Goal: Task Accomplishment & Management: Use online tool/utility

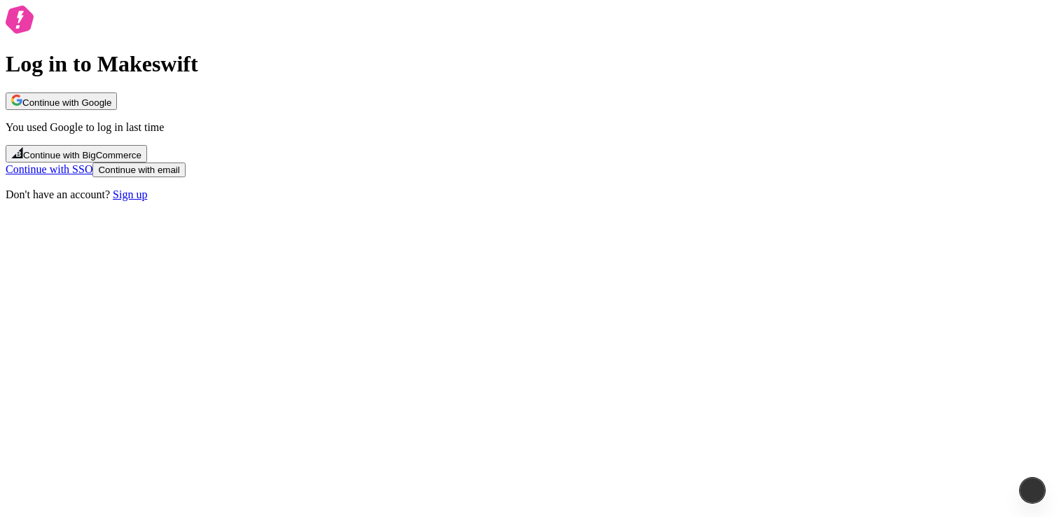
click at [111, 108] on span "Continue with Google" at bounding box center [66, 102] width 89 height 11
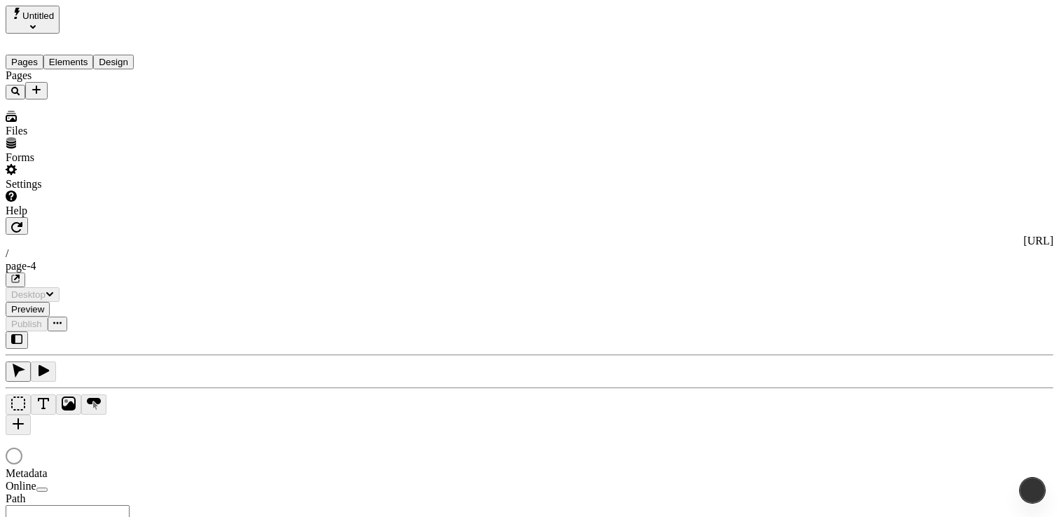
type input "/page-4"
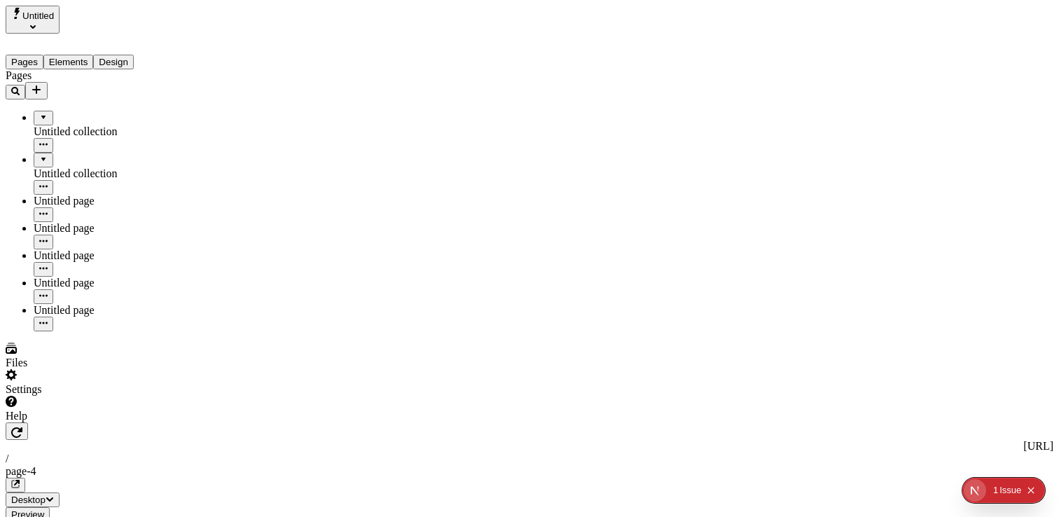
click at [54, 21] on span "Untitled" at bounding box center [38, 16] width 32 height 11
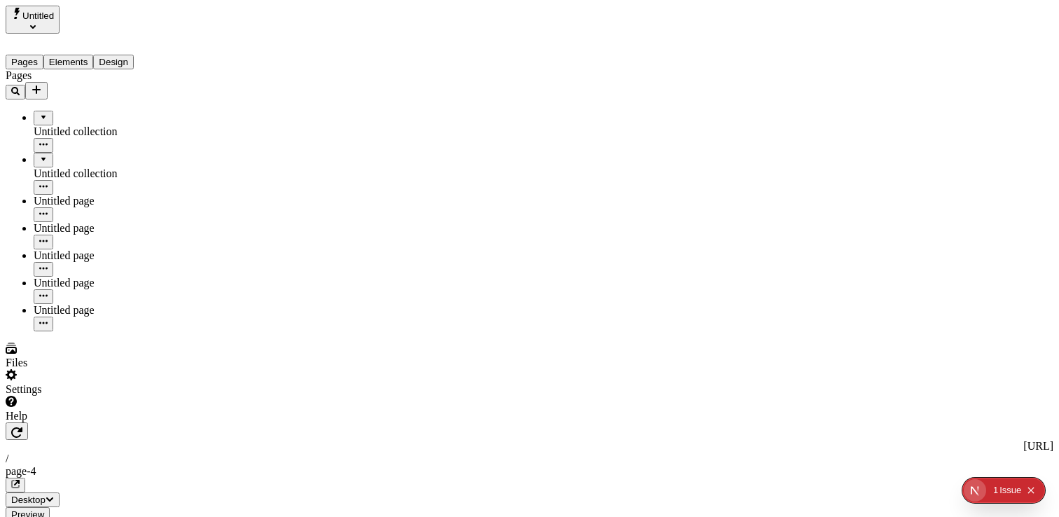
click at [53, 21] on span "Untitled" at bounding box center [38, 16] width 32 height 11
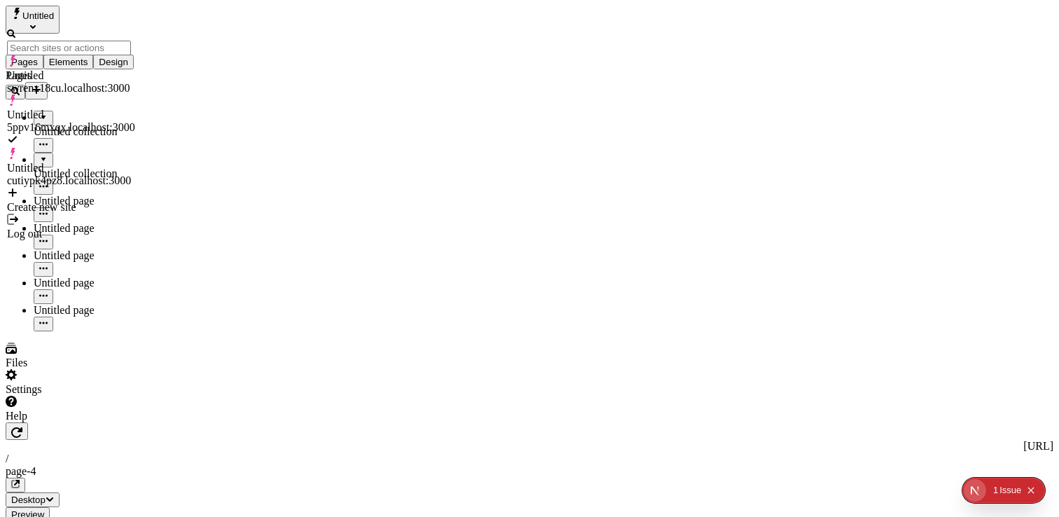
click at [71, 201] on div "Create new site" at bounding box center [71, 207] width 128 height 13
click at [90, 187] on div "Create new site" at bounding box center [71, 200] width 128 height 27
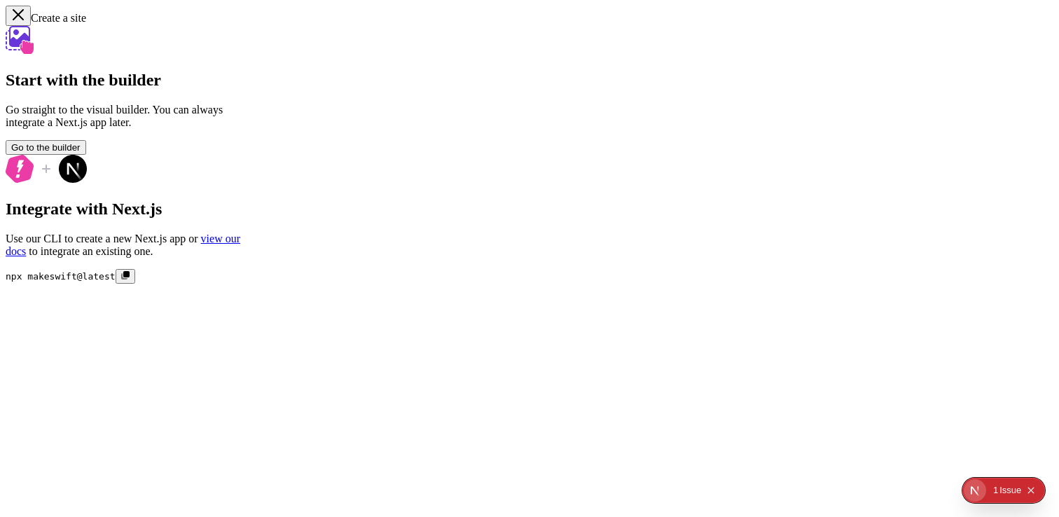
click at [1030, 491] on icon "Collapse issues badge" at bounding box center [1030, 490] width 8 height 8
click at [86, 155] on button "Go to the builder" at bounding box center [46, 147] width 81 height 15
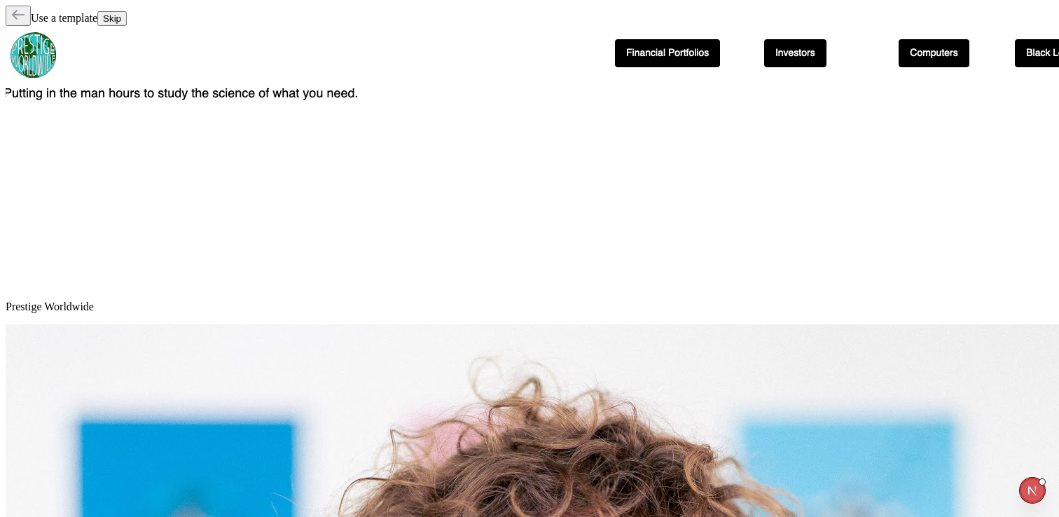
click at [22, 13] on icon "button" at bounding box center [18, 15] width 14 height 14
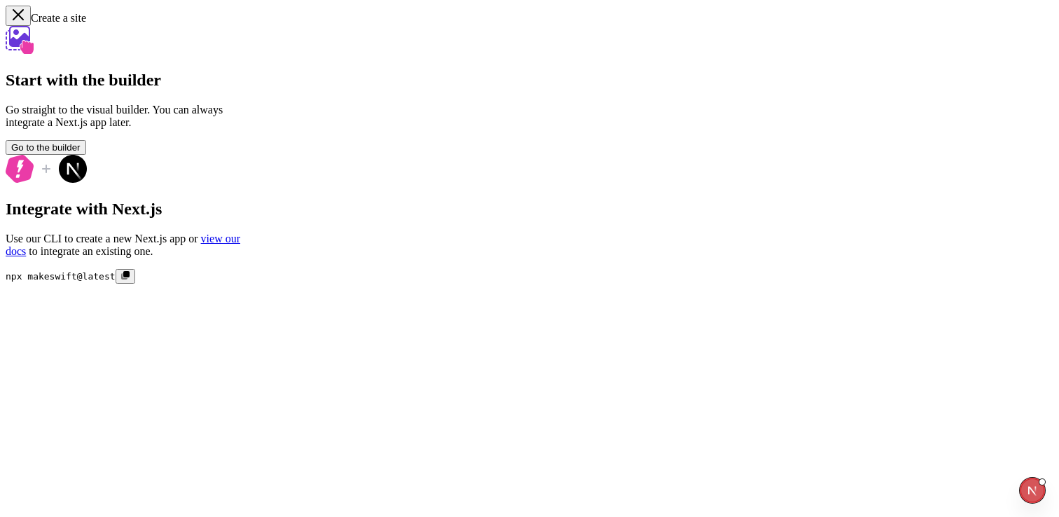
click at [19, 17] on icon "button" at bounding box center [18, 15] width 10 height 10
click at [16, 15] on icon "button" at bounding box center [18, 15] width 14 height 14
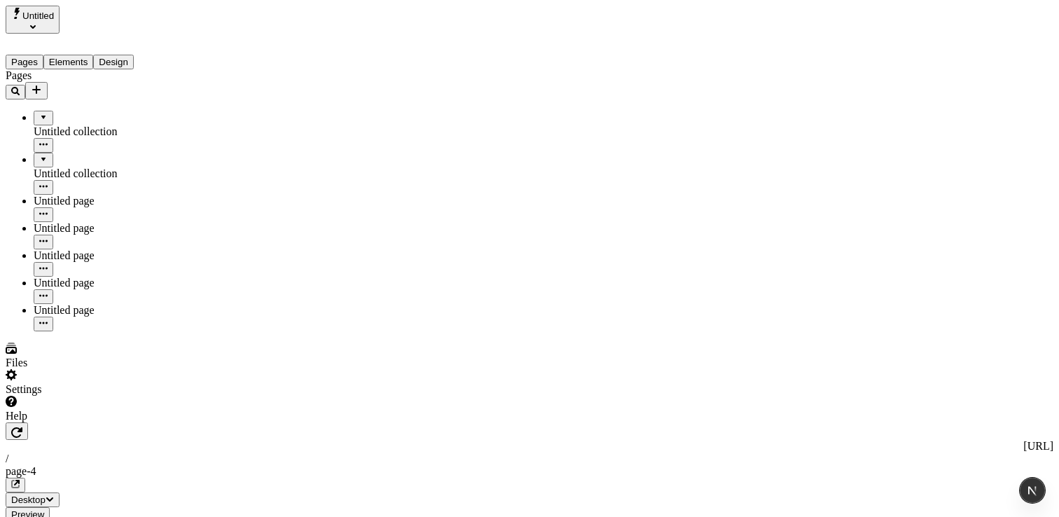
click at [36, 25] on icon "Select site" at bounding box center [33, 27] width 6 height 4
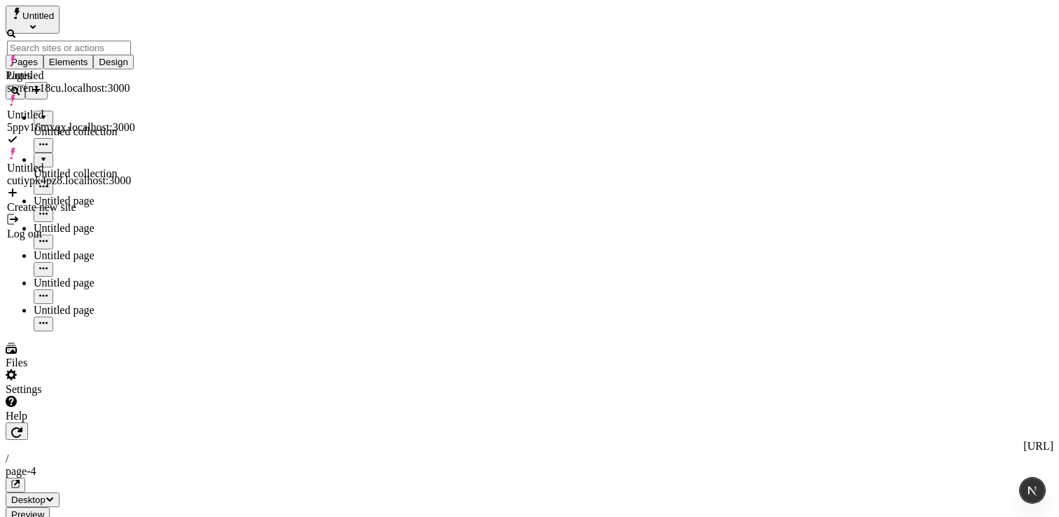
click at [78, 246] on div "Pages Untitled collection Untitled collection Untitled page Untitled page Untit…" at bounding box center [90, 200] width 168 height 262
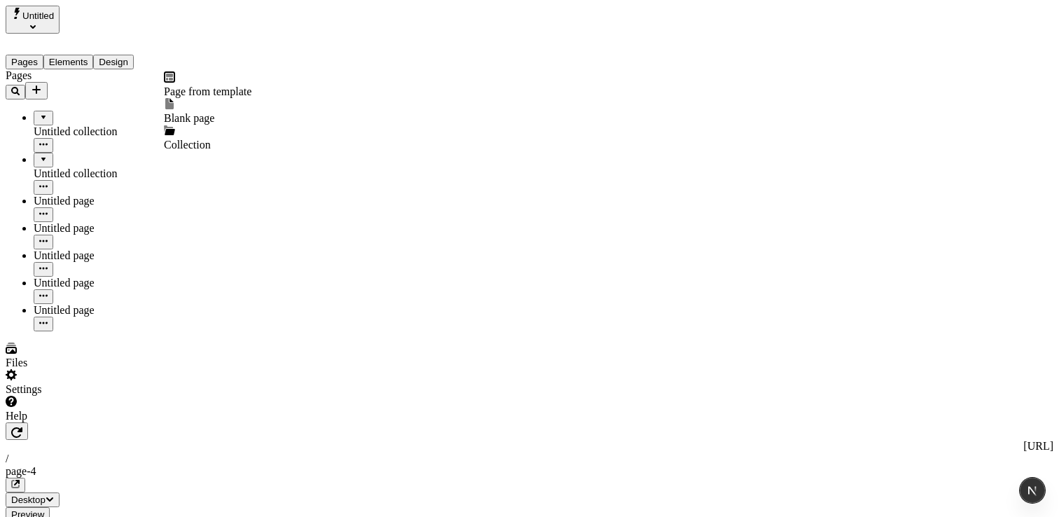
click at [42, 84] on icon "Add new" at bounding box center [36, 89] width 11 height 11
click at [87, 331] on div "Pages Untitled collection Untitled collection Untitled page Untitled page Untit…" at bounding box center [90, 200] width 168 height 262
click at [42, 84] on icon "Add new" at bounding box center [36, 89] width 11 height 11
drag, startPoint x: 121, startPoint y: 325, endPoint x: 125, endPoint y: 313, distance: 12.6
click at [121, 325] on div "Pages Untitled collection Untitled collection Untitled page Untitled page Untit…" at bounding box center [90, 200] width 168 height 262
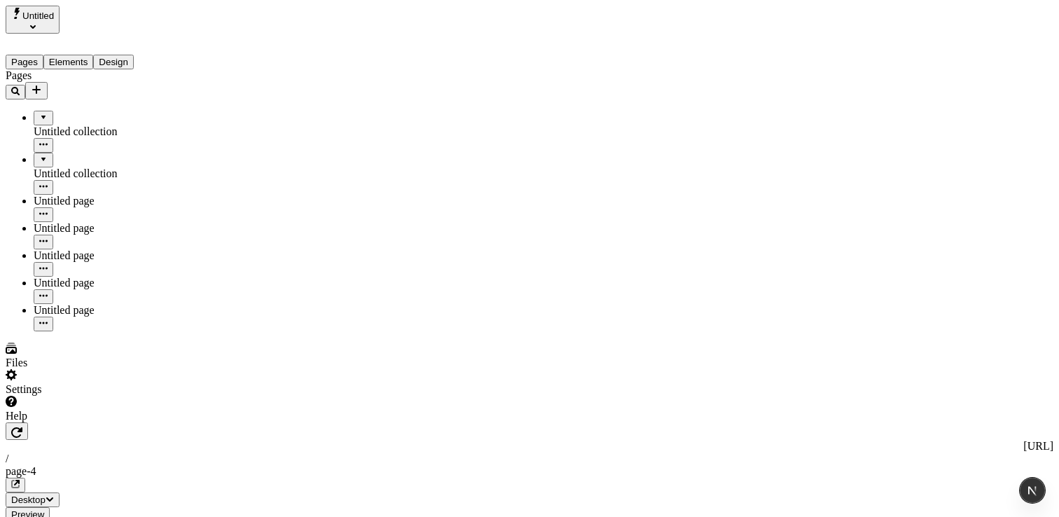
click at [41, 396] on div "Settings" at bounding box center [90, 389] width 168 height 13
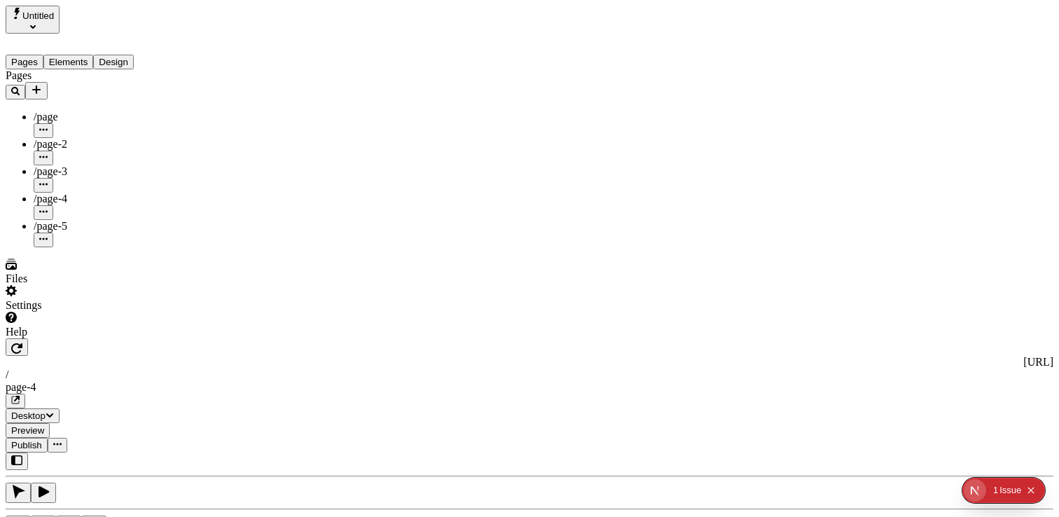
click at [41, 85] on icon "Add new" at bounding box center [36, 89] width 8 height 8
click at [241, 91] on span "Page from template -teste" at bounding box center [221, 91] width 115 height 12
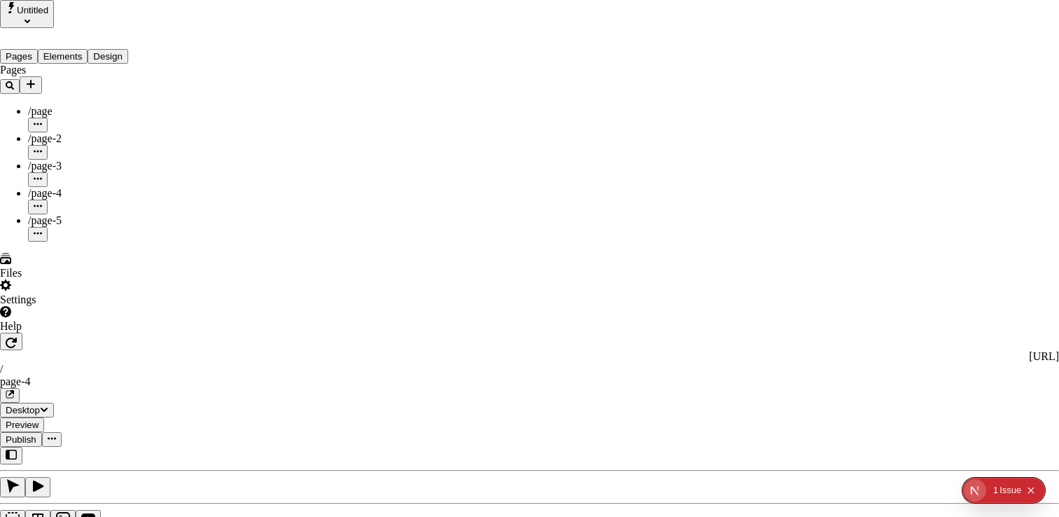
drag, startPoint x: 407, startPoint y: 55, endPoint x: 577, endPoint y: 57, distance: 170.1
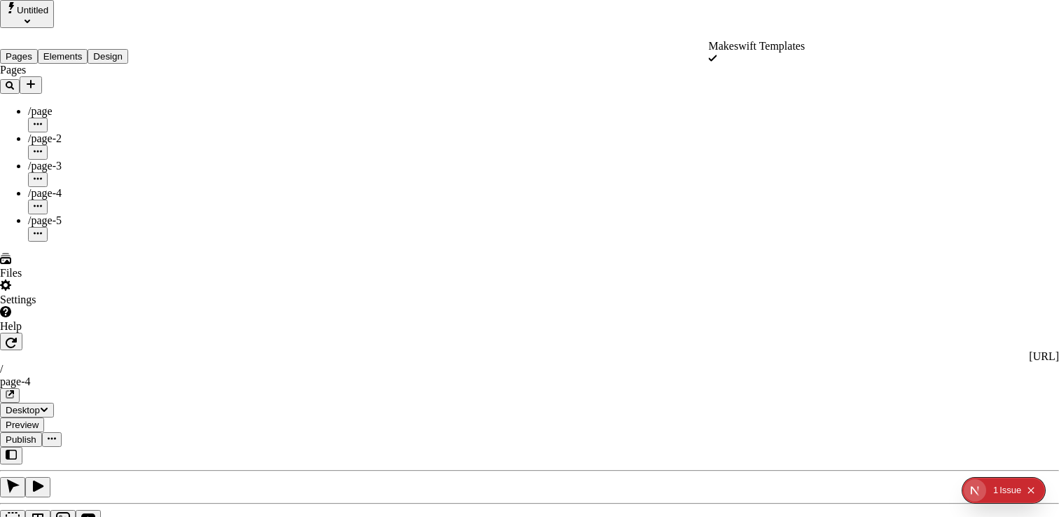
drag, startPoint x: 503, startPoint y: 32, endPoint x: 151, endPoint y: 20, distance: 351.7
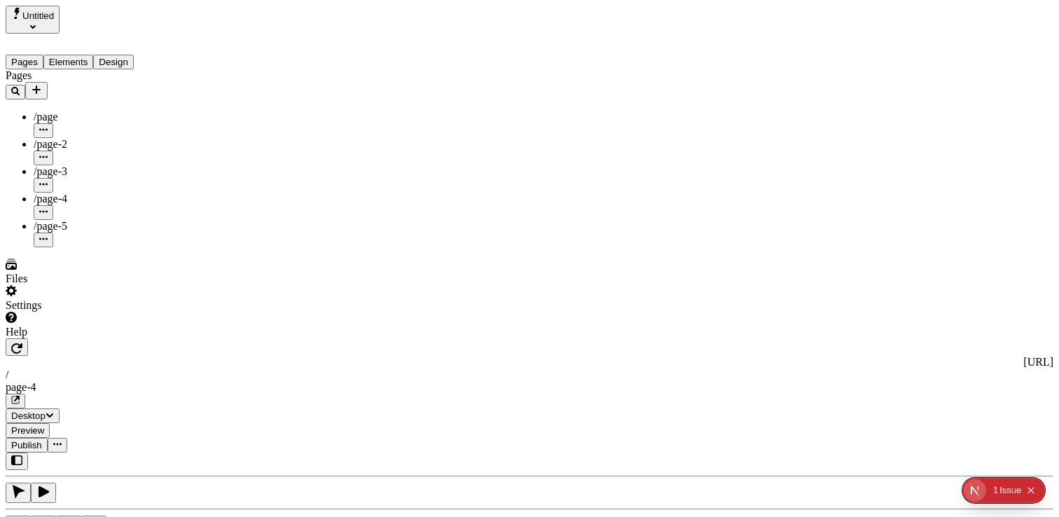
click at [42, 84] on icon "Add new" at bounding box center [36, 89] width 11 height 11
click at [248, 88] on span "Page from template" at bounding box center [208, 91] width 88 height 12
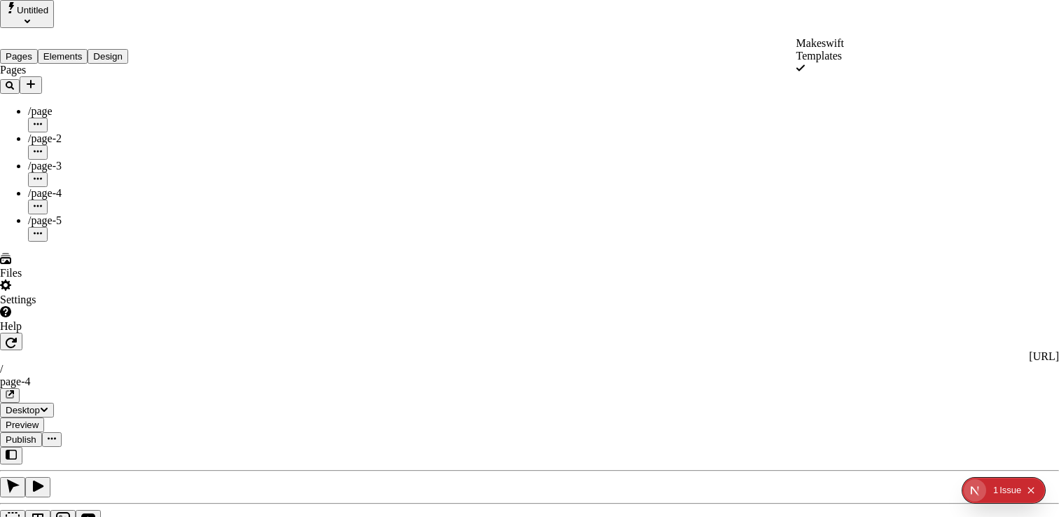
click at [812, 60] on div "Makeswift Templates" at bounding box center [820, 56] width 48 height 38
click at [796, 60] on div "Makeswift Templates" at bounding box center [820, 56] width 48 height 38
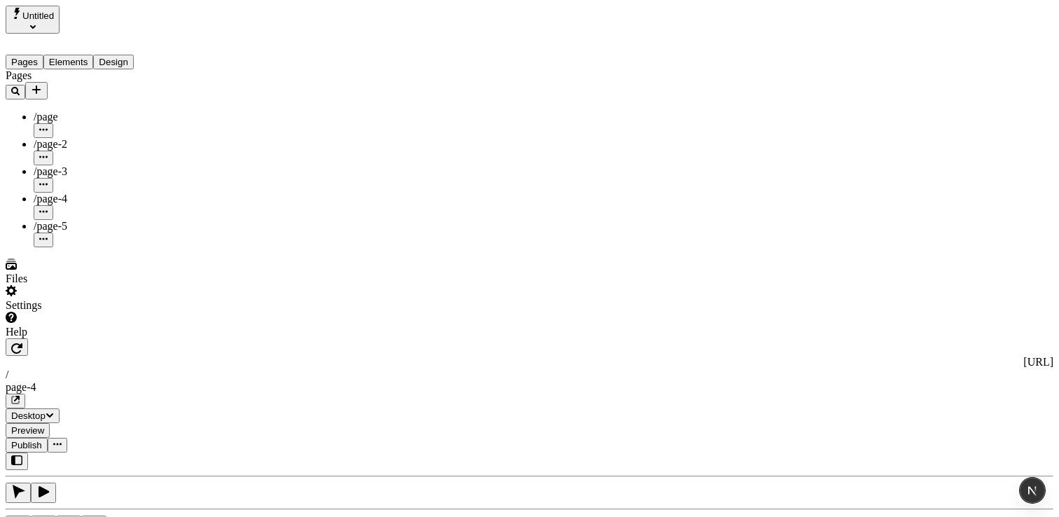
click at [104, 247] on div "Pages /page /page-2 /page-3 /page-4 /page-5" at bounding box center [90, 158] width 168 height 178
